Goal: Transaction & Acquisition: Subscribe to service/newsletter

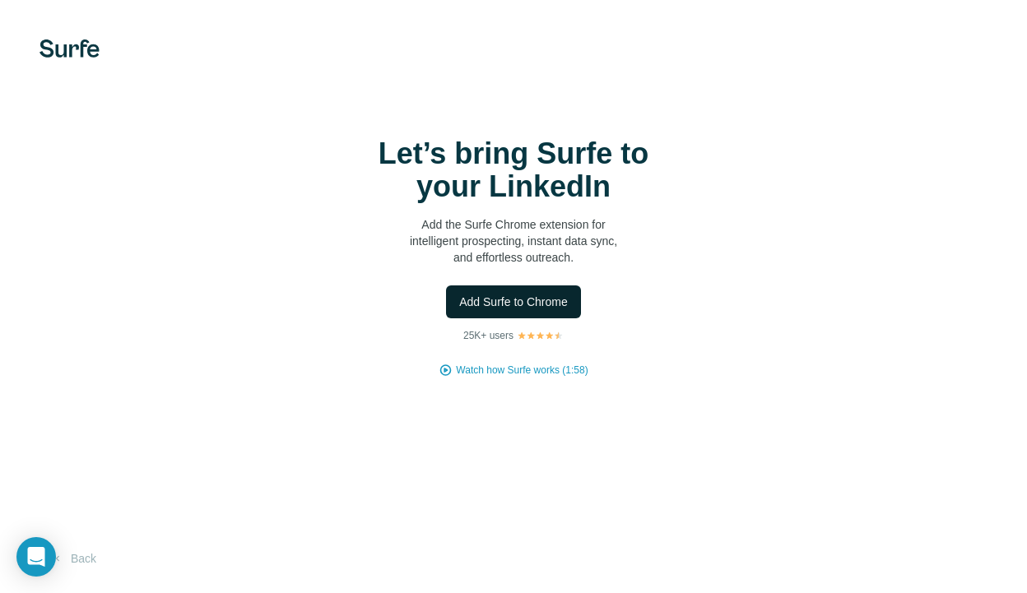
click at [547, 285] on button "Add Surfe to Chrome" at bounding box center [513, 301] width 135 height 33
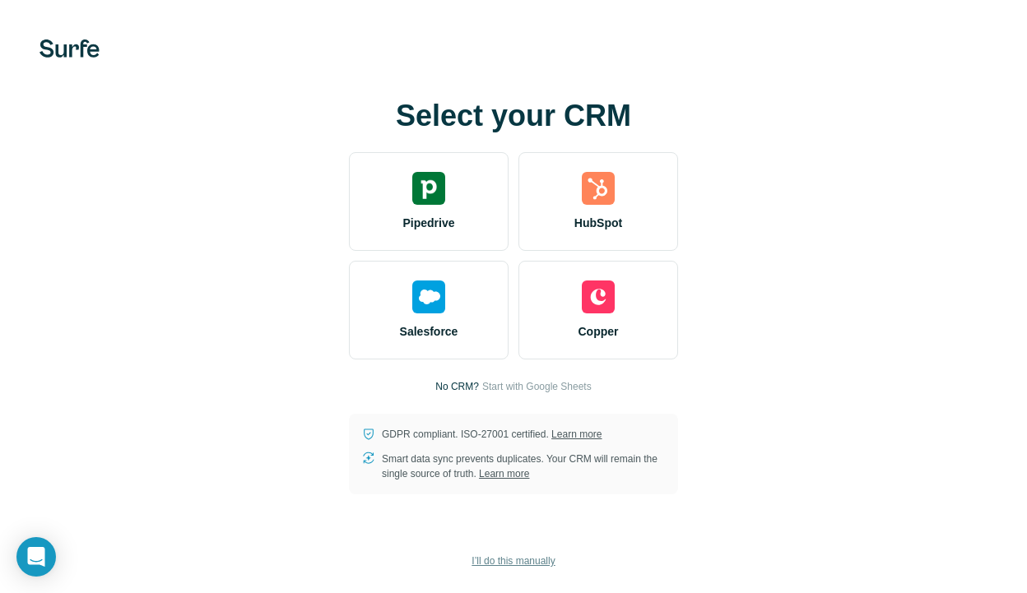
click at [529, 564] on span "I’ll do this manually" at bounding box center [512, 561] width 83 height 15
